Goal: Find specific page/section: Find specific page/section

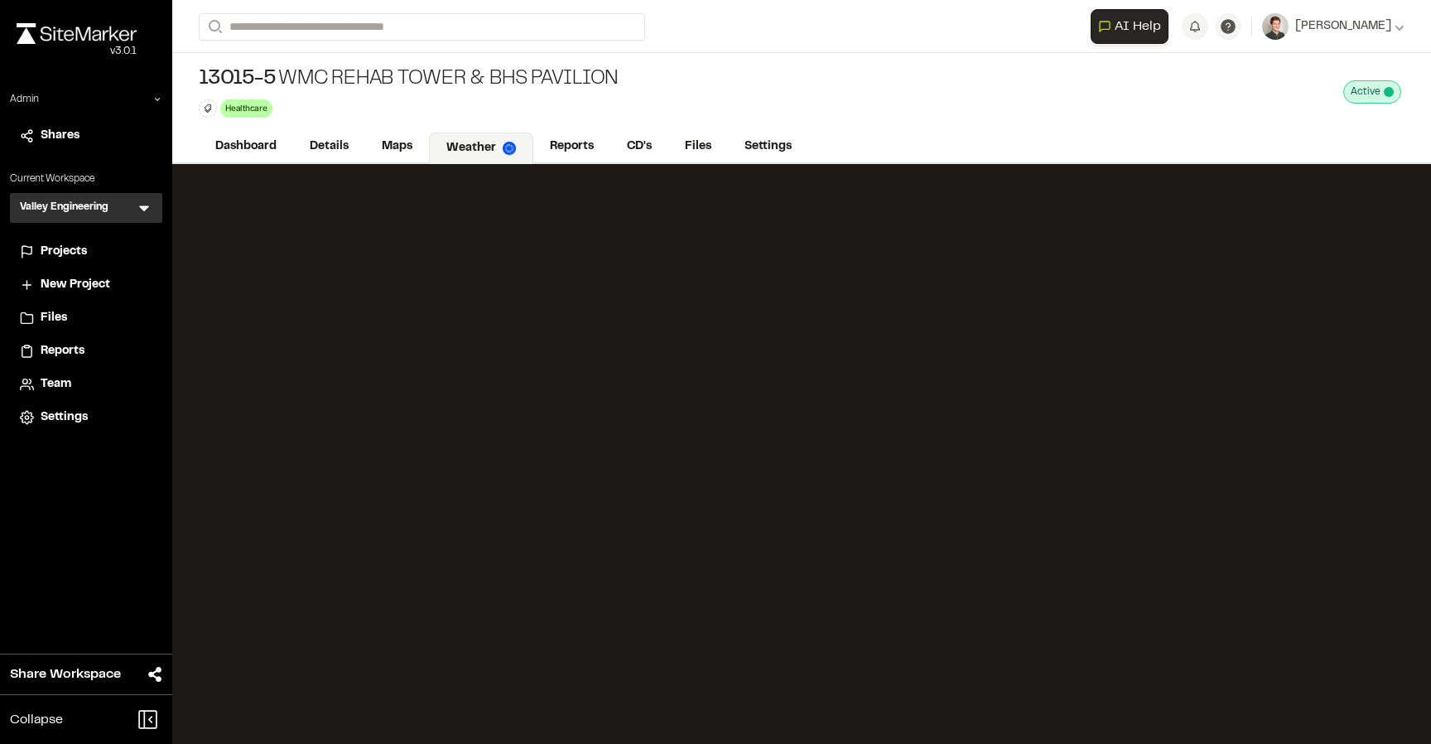
click at [143, 208] on icon at bounding box center [144, 209] width 10 height 6
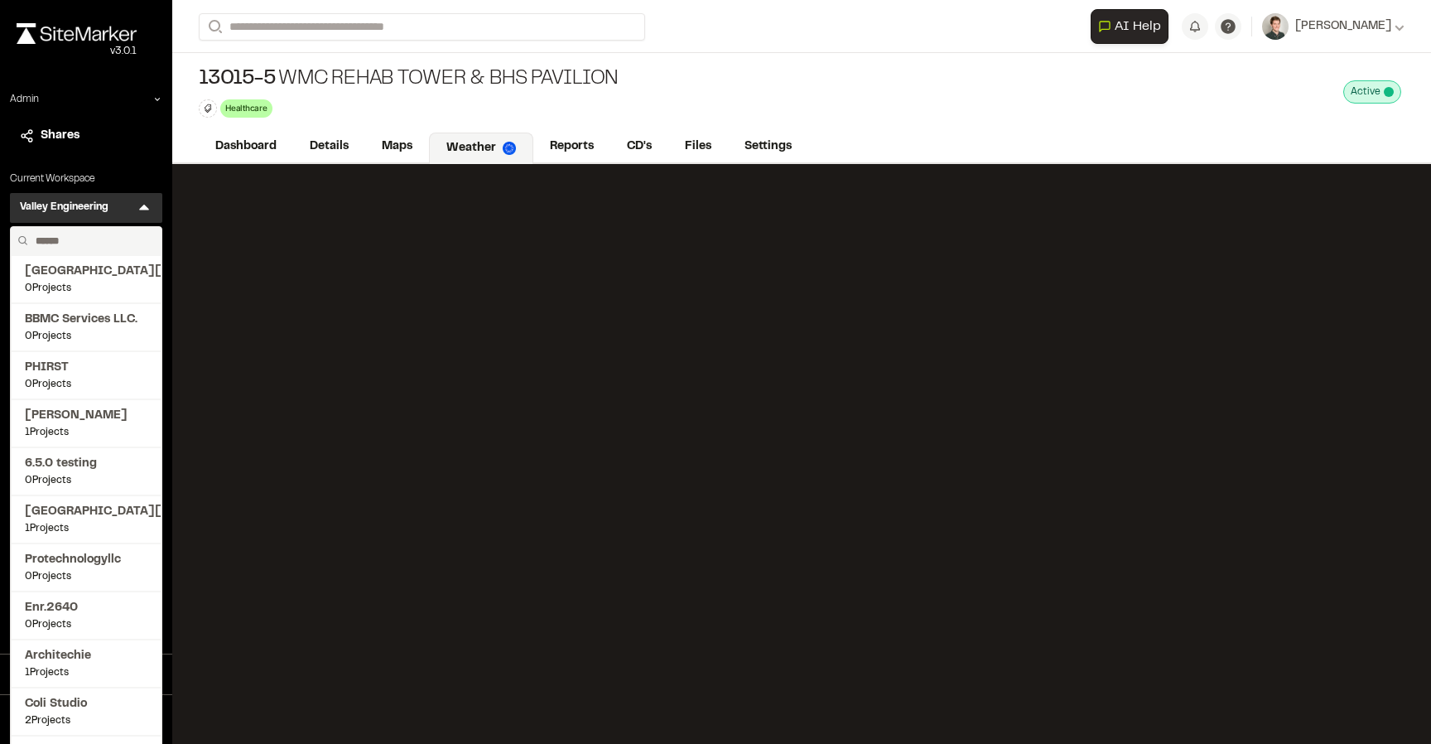
click at [80, 239] on input "text" at bounding box center [92, 241] width 126 height 28
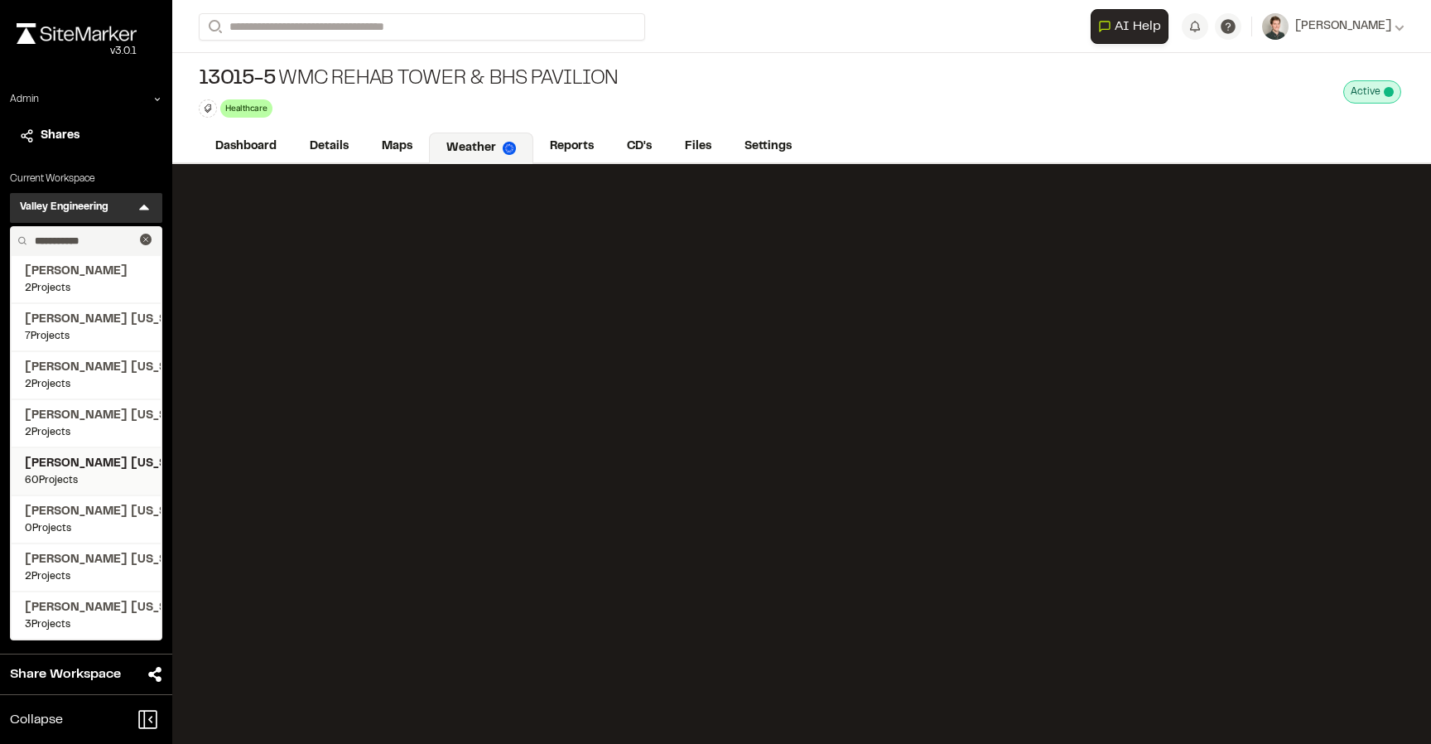
type input "**********"
click at [110, 473] on span "60 Projects" at bounding box center [86, 480] width 123 height 15
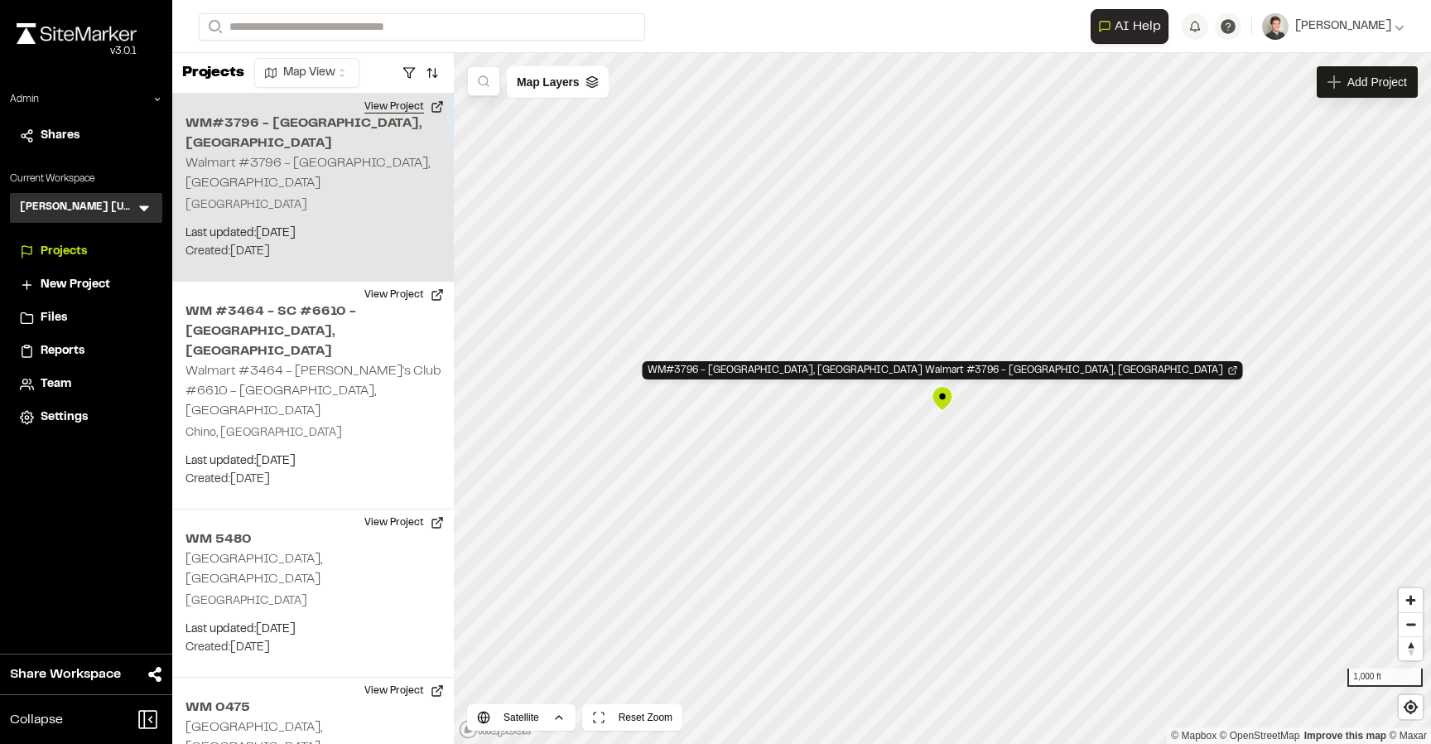
click at [409, 104] on button "View Project" at bounding box center [404, 107] width 99 height 27
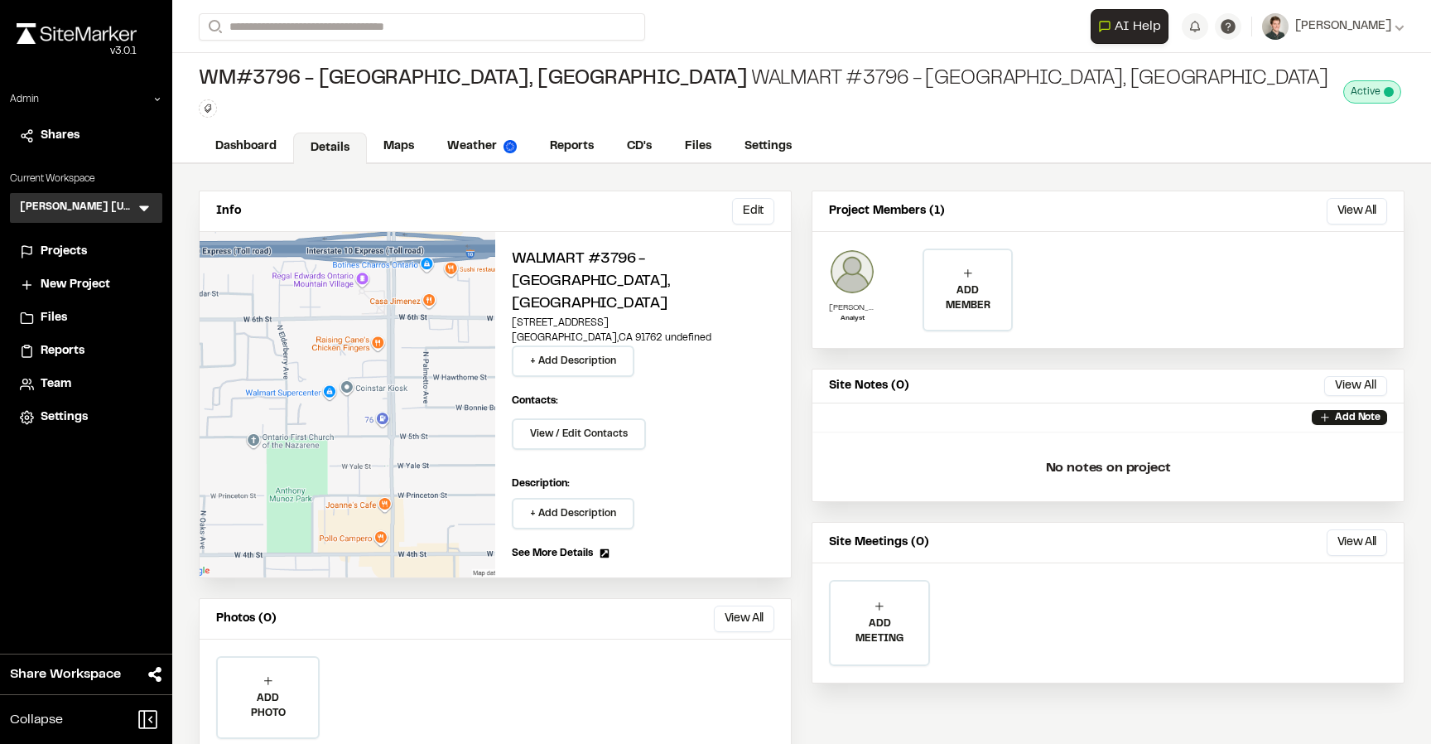
click at [848, 277] on img at bounding box center [852, 272] width 46 height 46
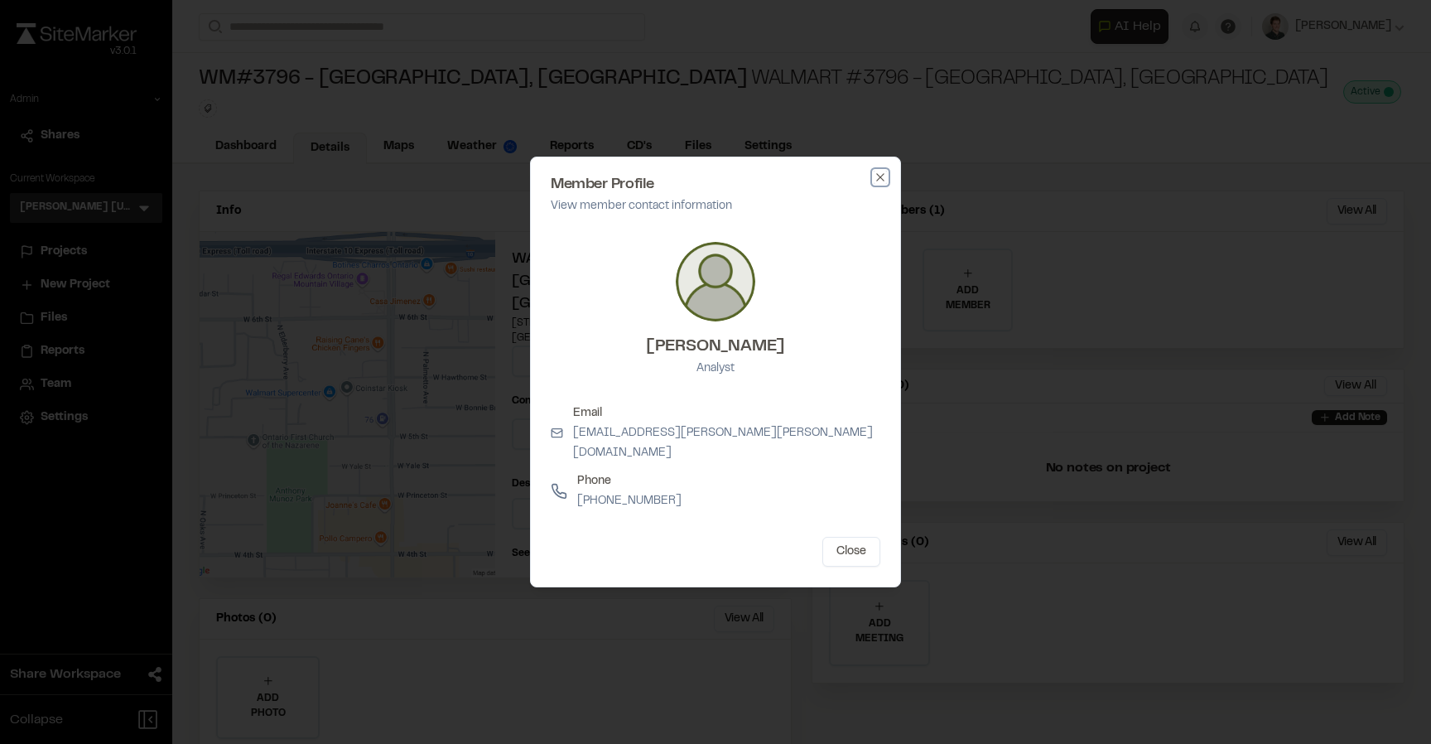
click at [878, 184] on icon "button" at bounding box center [880, 177] width 13 height 13
